Goal: Task Accomplishment & Management: Find specific page/section

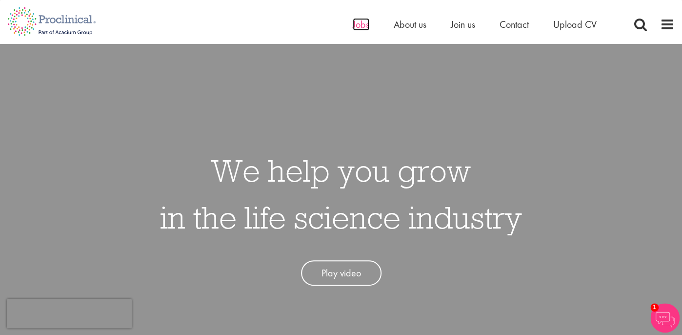
click at [356, 24] on span "Jobs" at bounding box center [361, 24] width 17 height 13
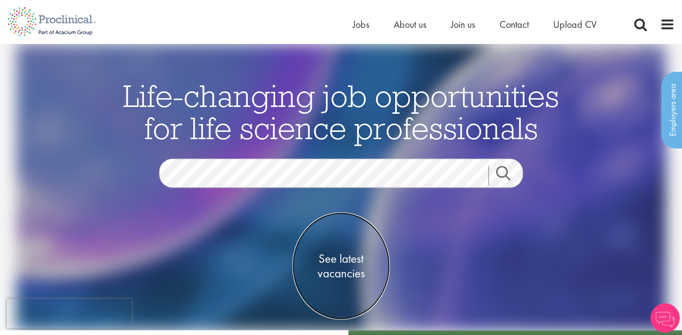
click at [346, 261] on span "See latest vacancies" at bounding box center [341, 265] width 98 height 29
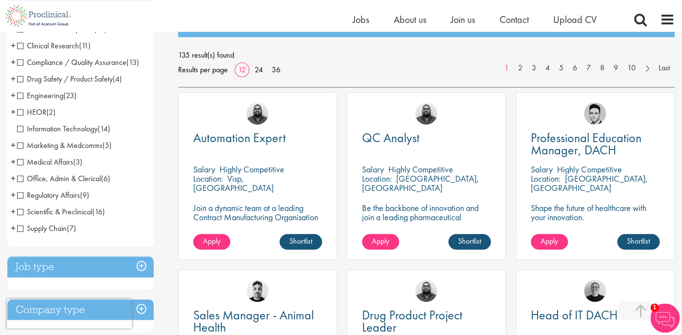
scroll to position [154, 0]
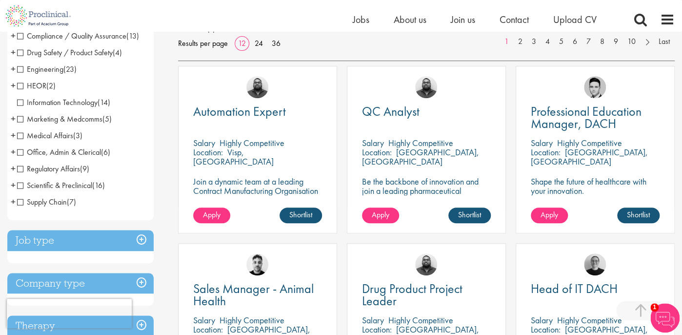
click at [20, 184] on span "Scientific & Preclinical" at bounding box center [54, 185] width 75 height 10
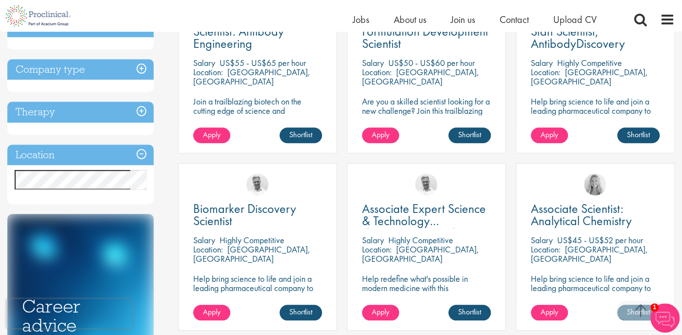
scroll to position [257, 0]
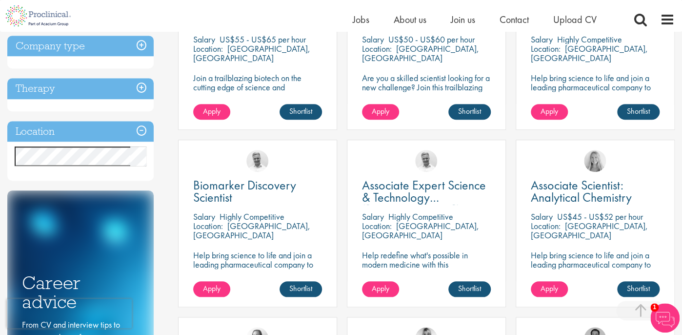
click at [141, 133] on h3 "Location" at bounding box center [80, 131] width 146 height 21
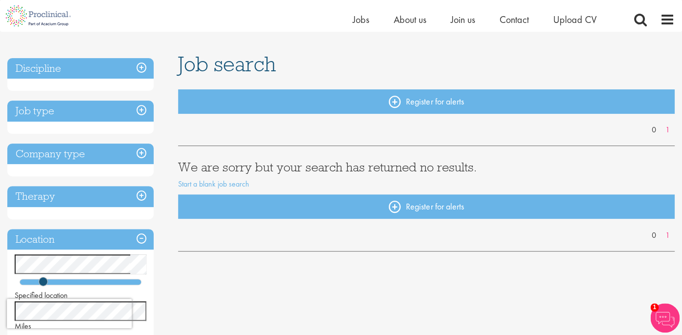
scroll to position [103, 0]
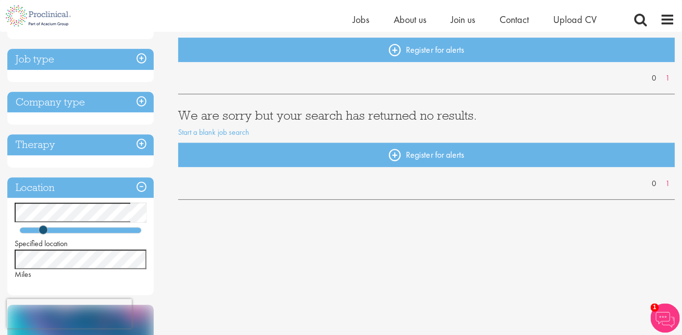
click at [141, 141] on h3 "Therapy" at bounding box center [80, 144] width 146 height 21
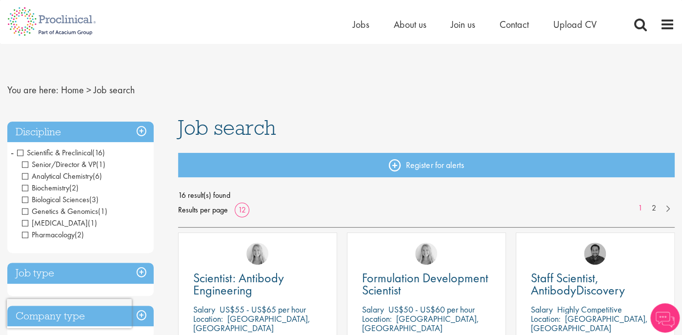
click at [23, 154] on span "Scientific & Preclinical" at bounding box center [54, 152] width 75 height 10
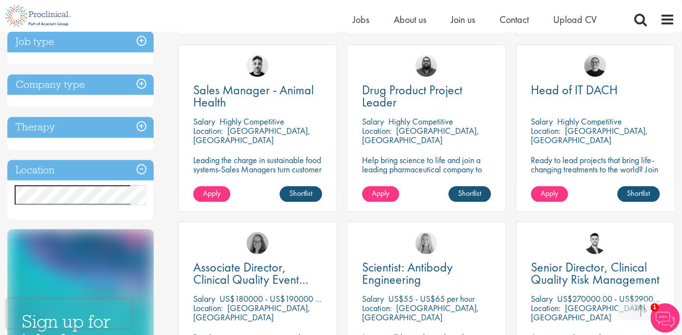
scroll to position [360, 0]
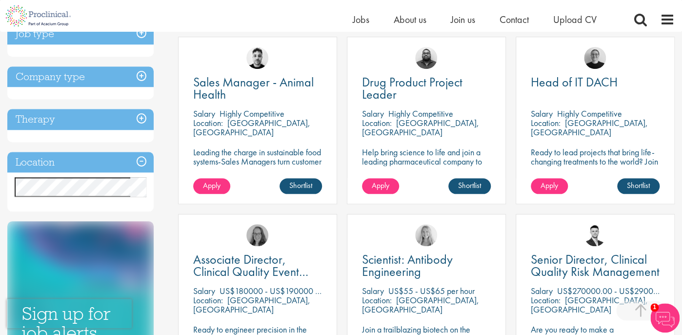
click at [140, 161] on h3 "Location" at bounding box center [80, 162] width 146 height 21
click at [139, 160] on h3 "Location" at bounding box center [80, 162] width 146 height 21
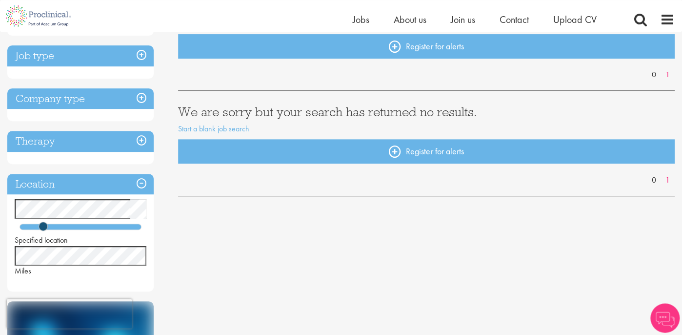
scroll to position [51, 0]
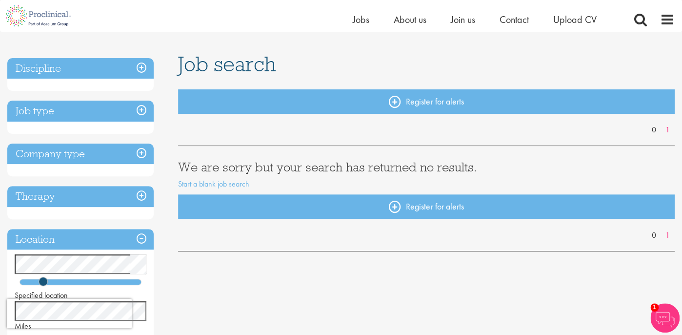
click at [141, 68] on h3 "Discipline" at bounding box center [80, 68] width 146 height 21
click at [143, 67] on h3 "Discipline" at bounding box center [80, 68] width 146 height 21
click at [143, 110] on h3 "Job type" at bounding box center [80, 110] width 146 height 21
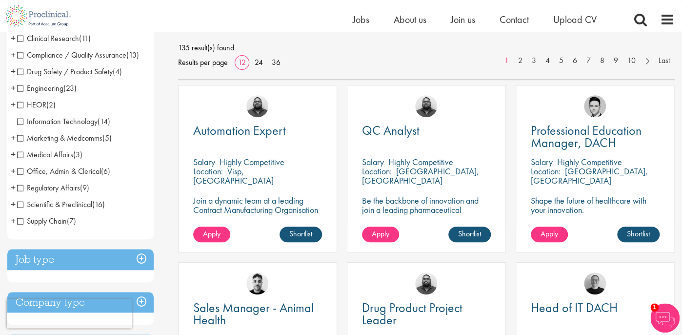
scroll to position [154, 0]
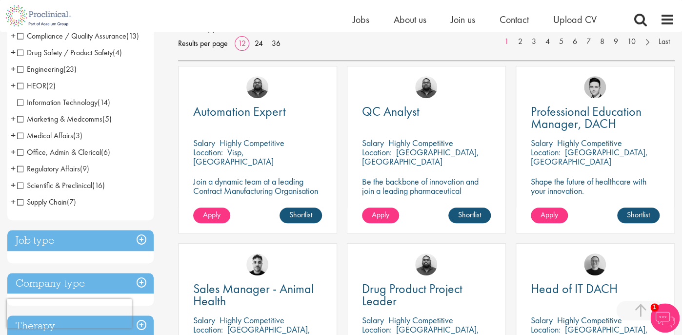
click at [20, 183] on span "Scientific & Preclinical" at bounding box center [54, 185] width 75 height 10
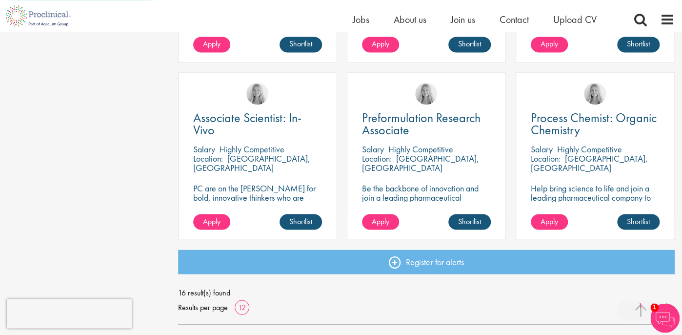
scroll to position [618, 0]
